Goal: Task Accomplishment & Management: Manage account settings

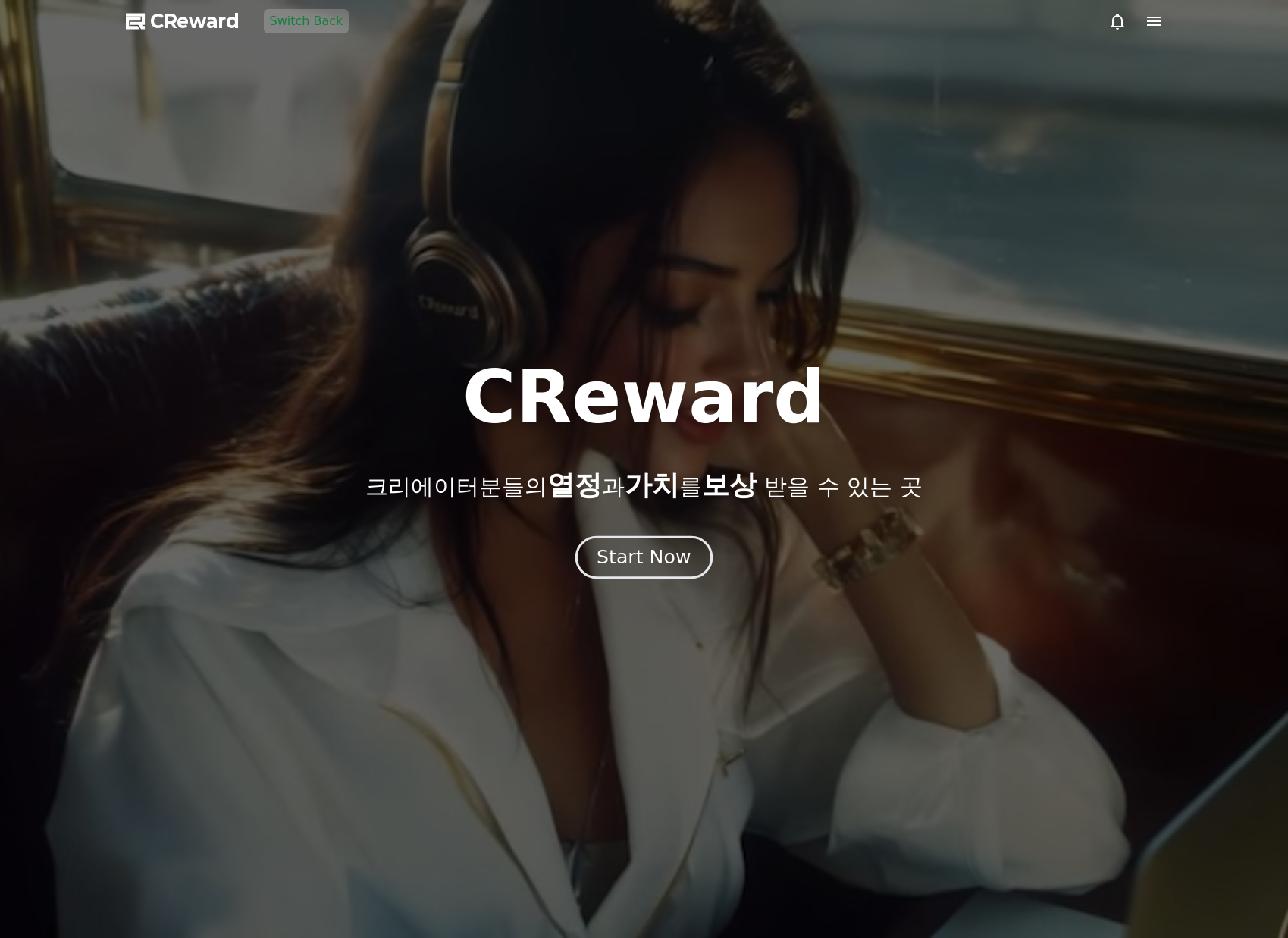
click at [636, 543] on button "Start Now" at bounding box center [644, 557] width 137 height 43
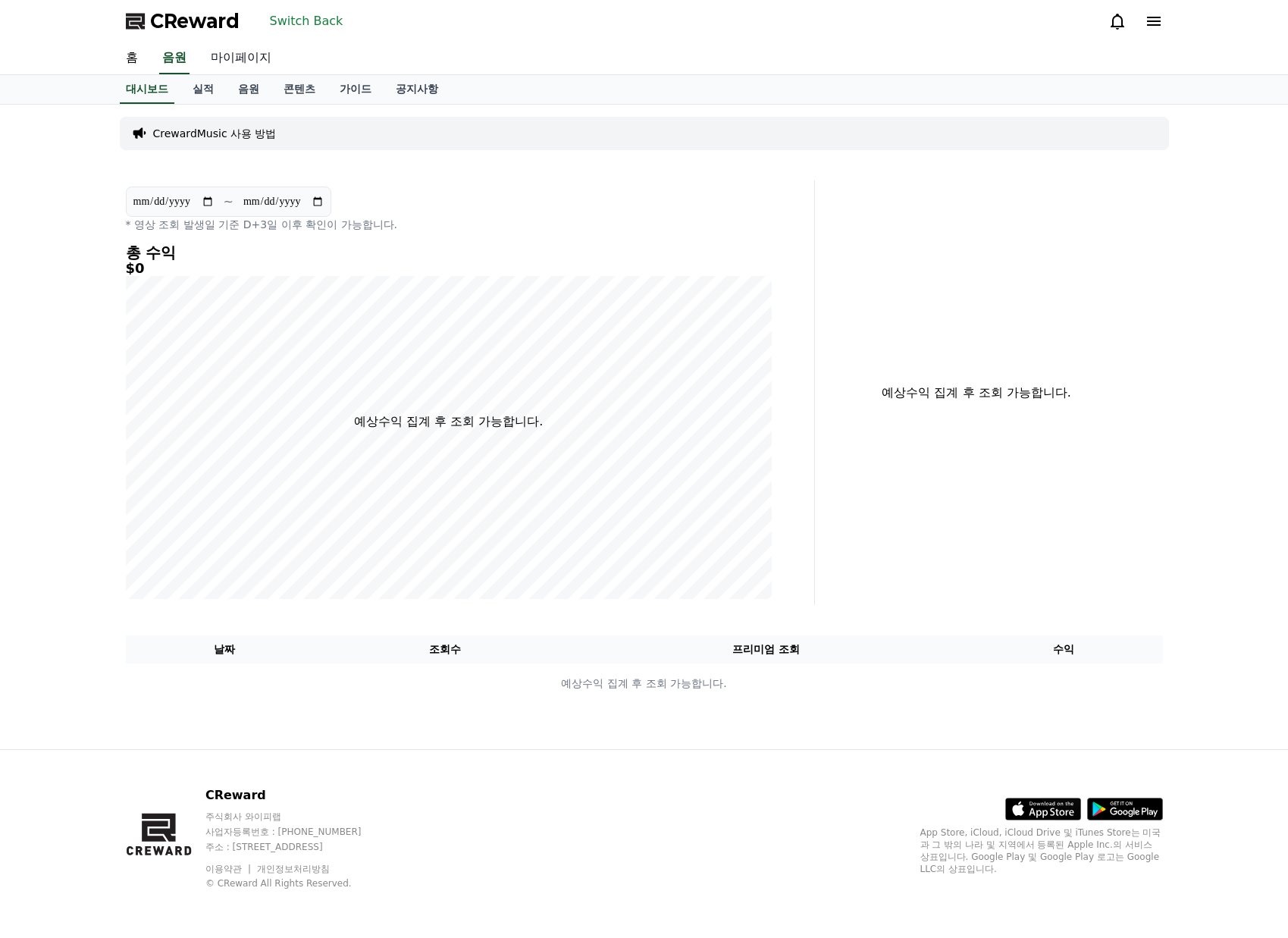
click at [232, 64] on link "마이페이지" at bounding box center [241, 58] width 85 height 32
select select "**********"
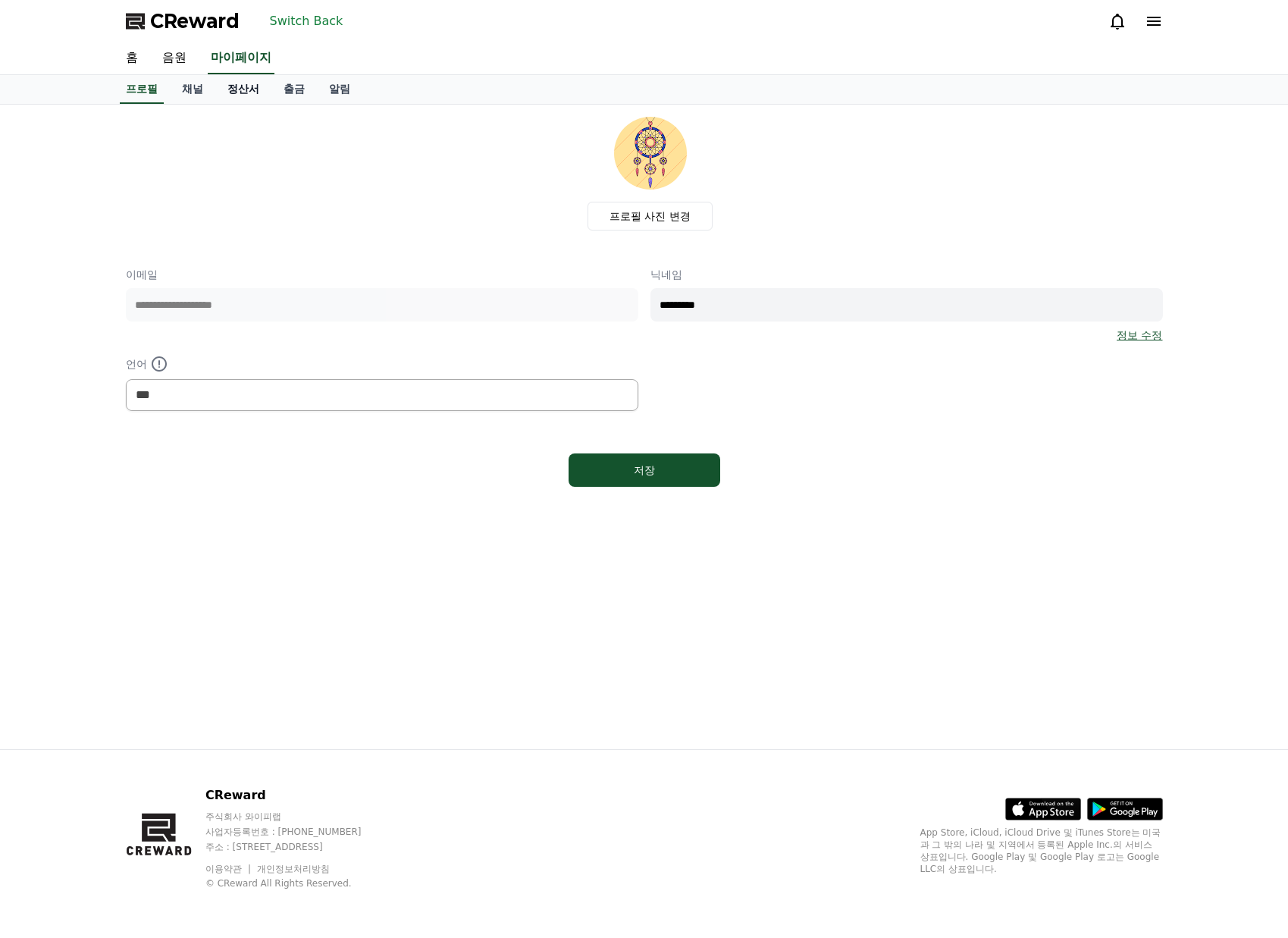
click at [234, 86] on link "정산서" at bounding box center [244, 89] width 56 height 29
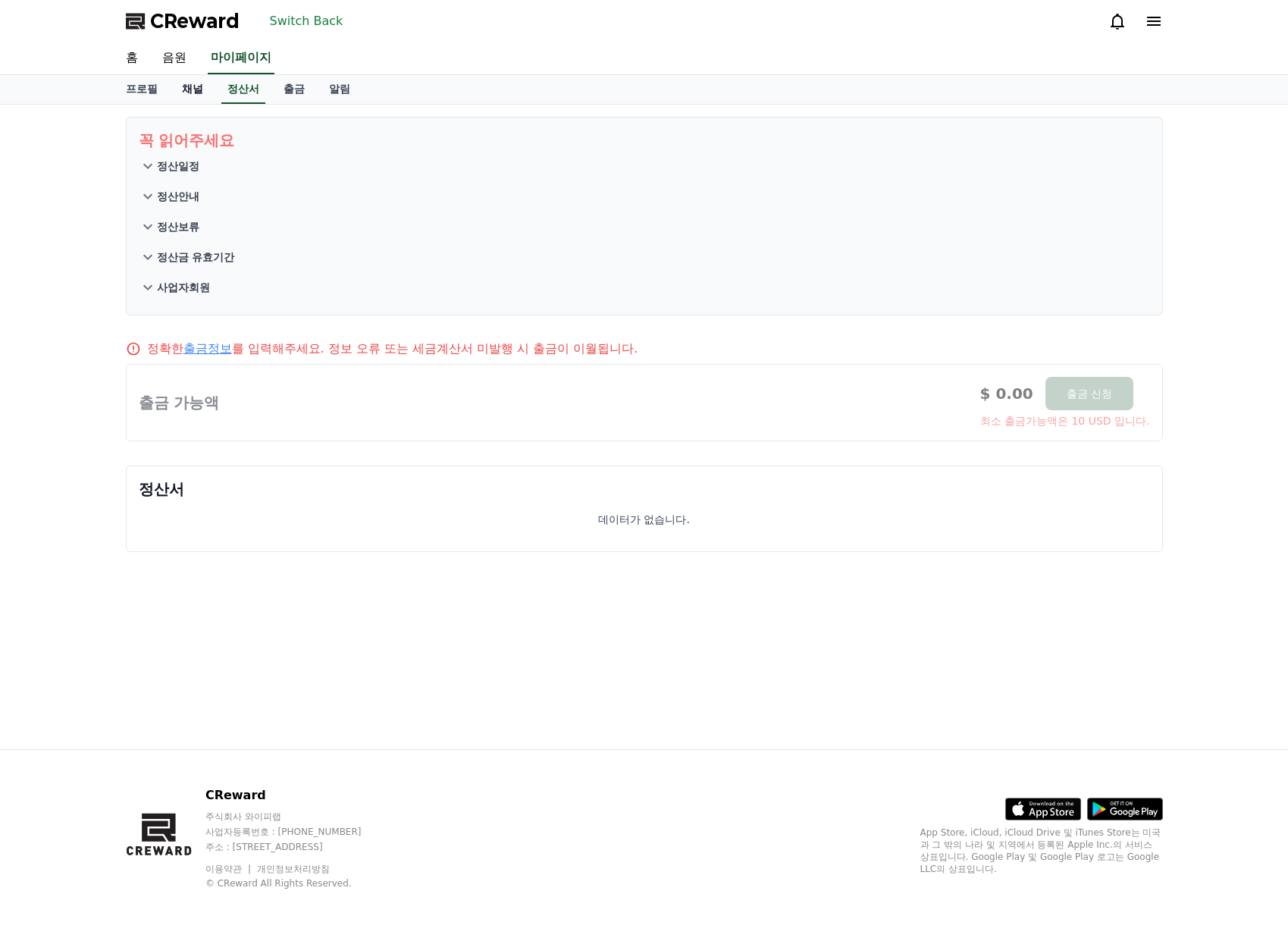
click at [193, 87] on link "채널" at bounding box center [193, 89] width 46 height 29
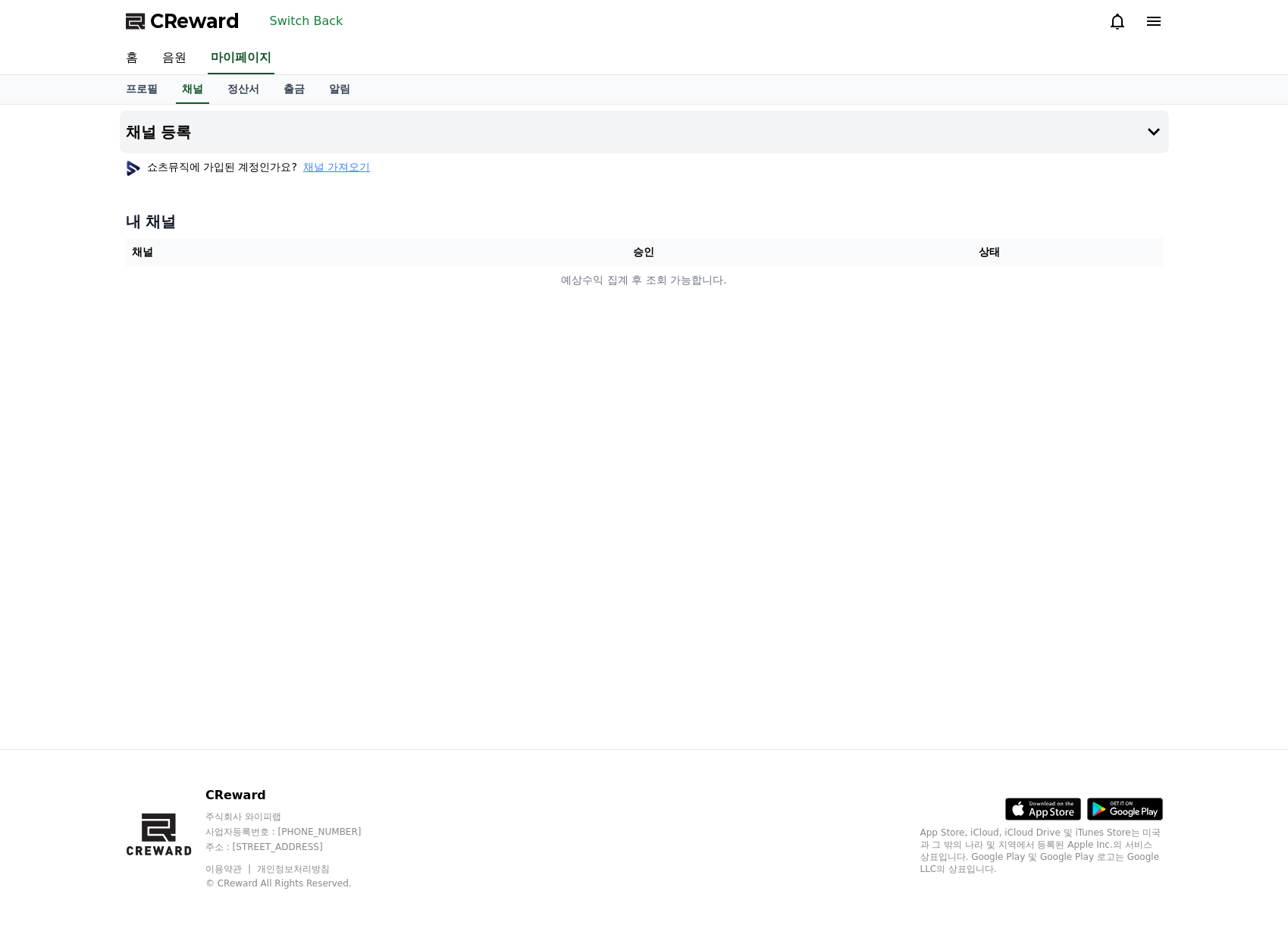
click at [332, 164] on span "채널 가져오기" at bounding box center [336, 166] width 67 height 15
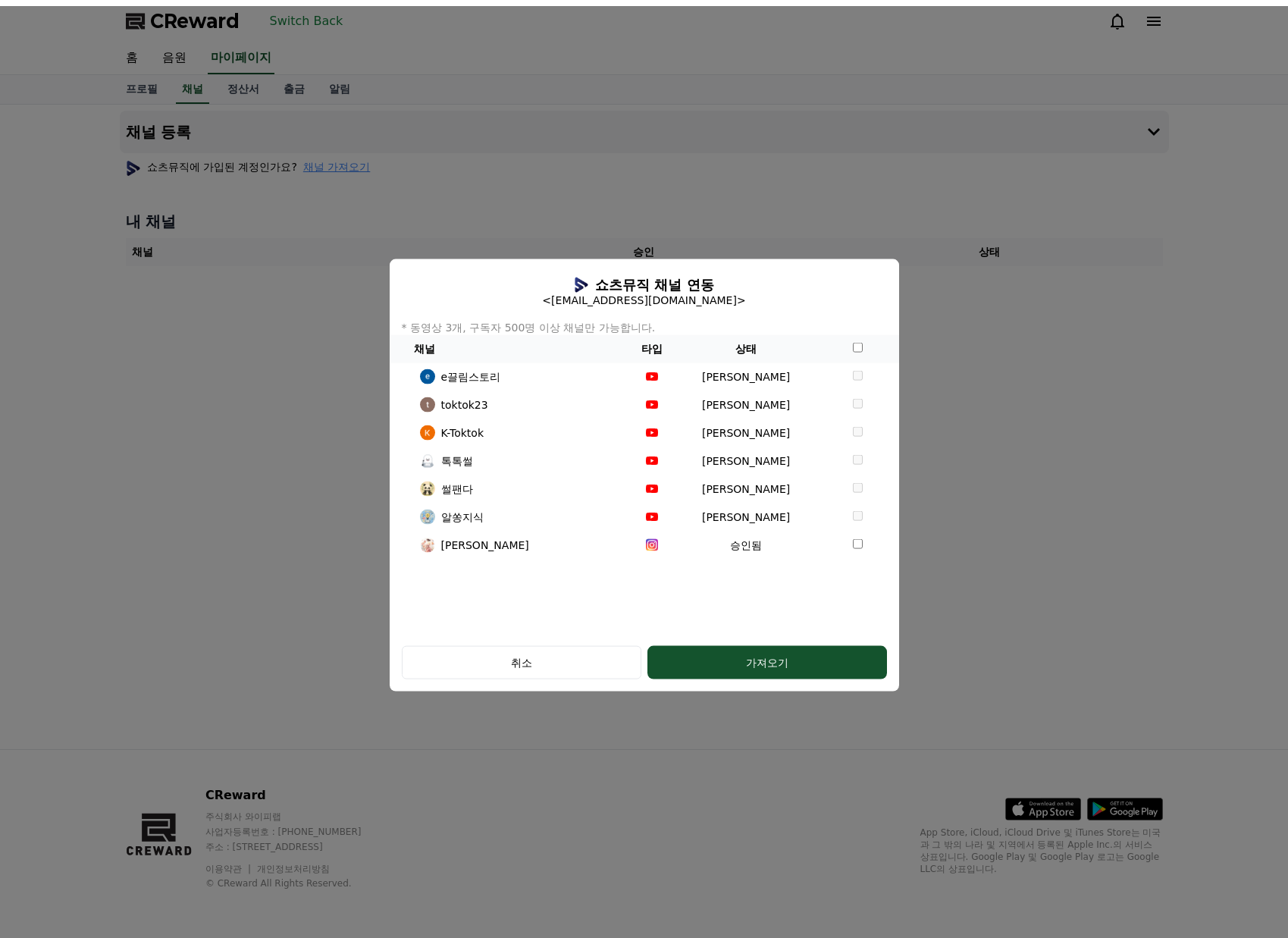
click at [276, 413] on button "close modal" at bounding box center [644, 475] width 1288 height 938
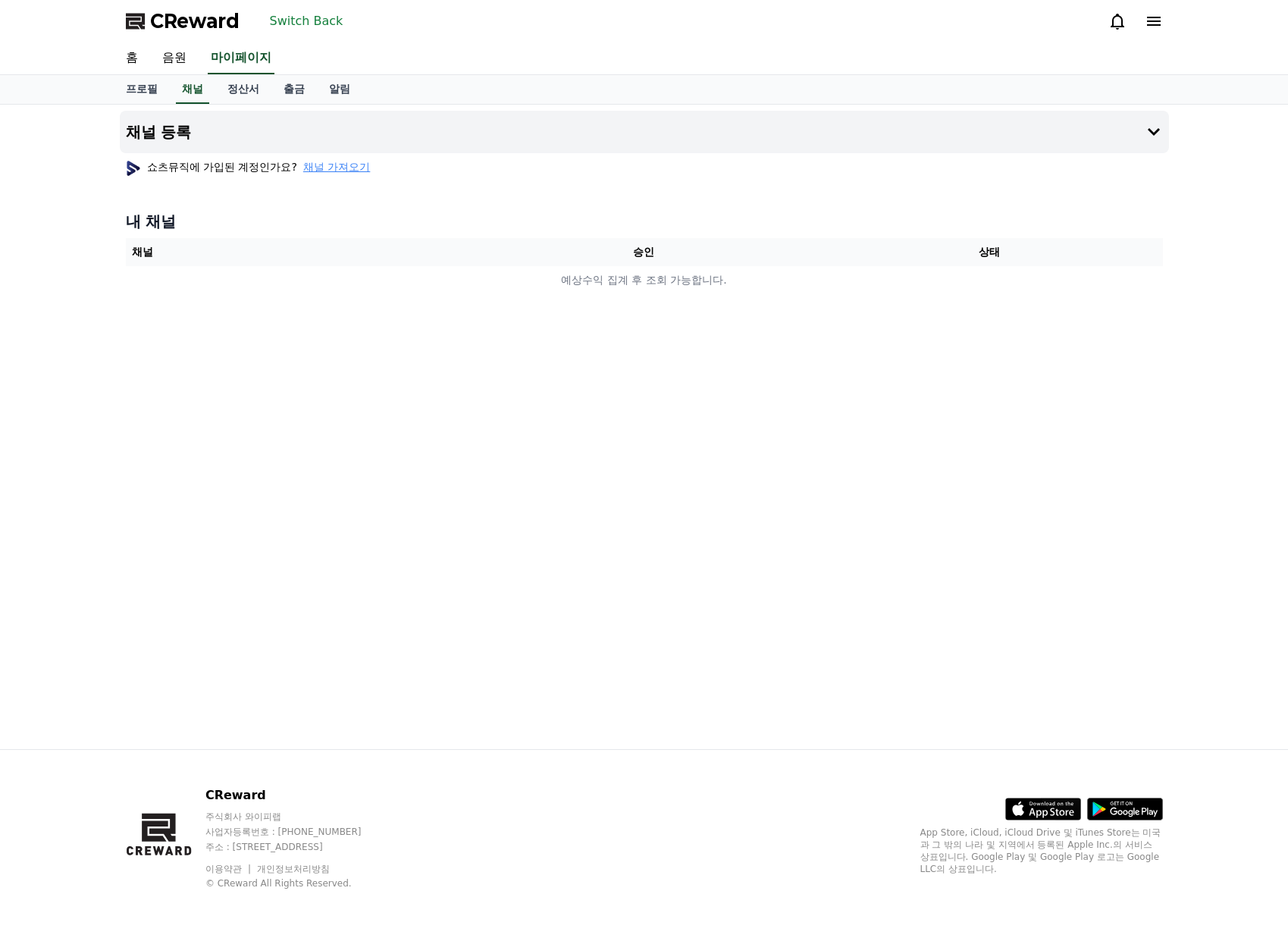
drag, startPoint x: 784, startPoint y: 381, endPoint x: 771, endPoint y: 372, distance: 15.8
click at [784, 380] on div "채널 등록 쇼츠뮤직에 가입된 계정인가요? 채널 가져오기 내 채널 채널 승인 상태 예상수익 집계 후 조회 가능합니다." at bounding box center [644, 427] width 1061 height 645
